Goal: Unclear

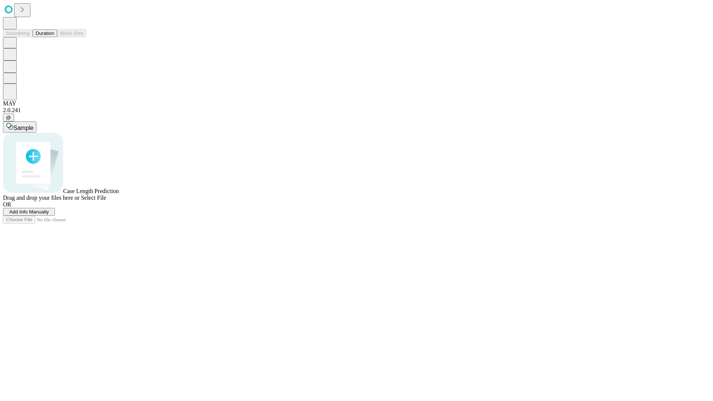
click at [54, 37] on button "Duration" at bounding box center [45, 33] width 25 height 8
click at [106, 201] on span "Select File" at bounding box center [93, 198] width 25 height 6
